Goal: Information Seeking & Learning: Learn about a topic

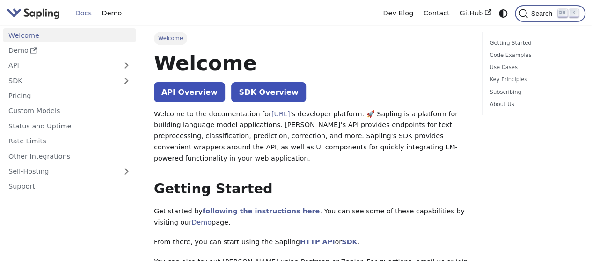
click at [529, 13] on span "Search" at bounding box center [543, 13] width 30 height 7
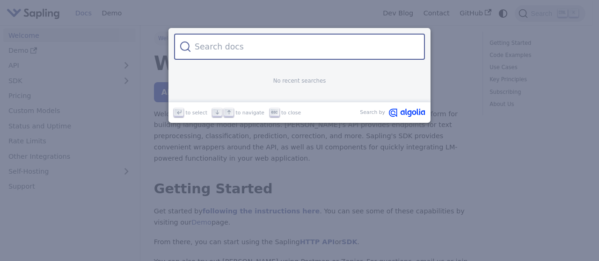
click at [307, 55] on input "Search" at bounding box center [305, 47] width 228 height 26
type input "Hello gamers, don't you think online games have gained much popu"
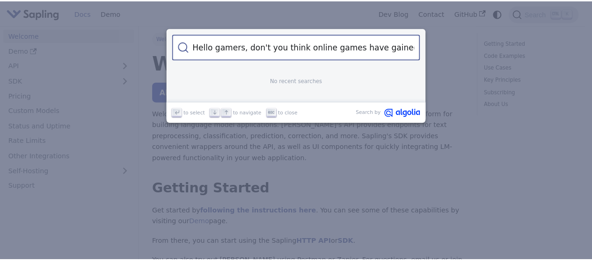
scroll to position [0, 30]
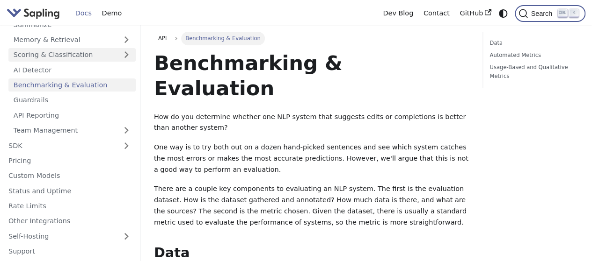
scroll to position [132, 0]
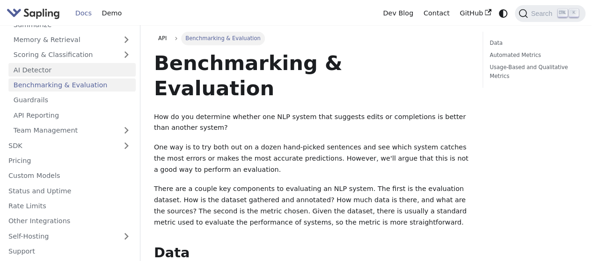
click at [42, 73] on link "AI Detector" at bounding box center [71, 70] width 127 height 14
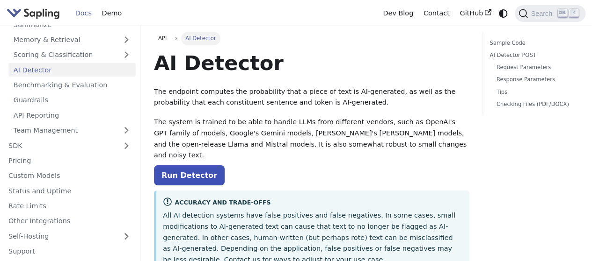
click at [42, 73] on link "AI Detector" at bounding box center [71, 70] width 127 height 14
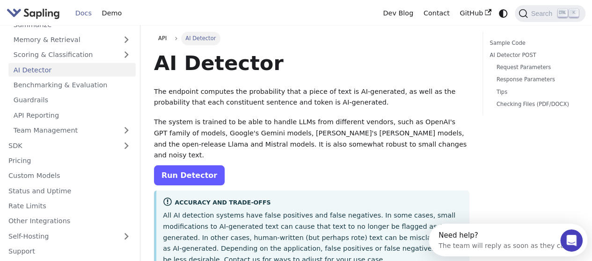
click at [190, 166] on link "Run Detector" at bounding box center [189, 176] width 71 height 20
